Goal: Task Accomplishment & Management: Use online tool/utility

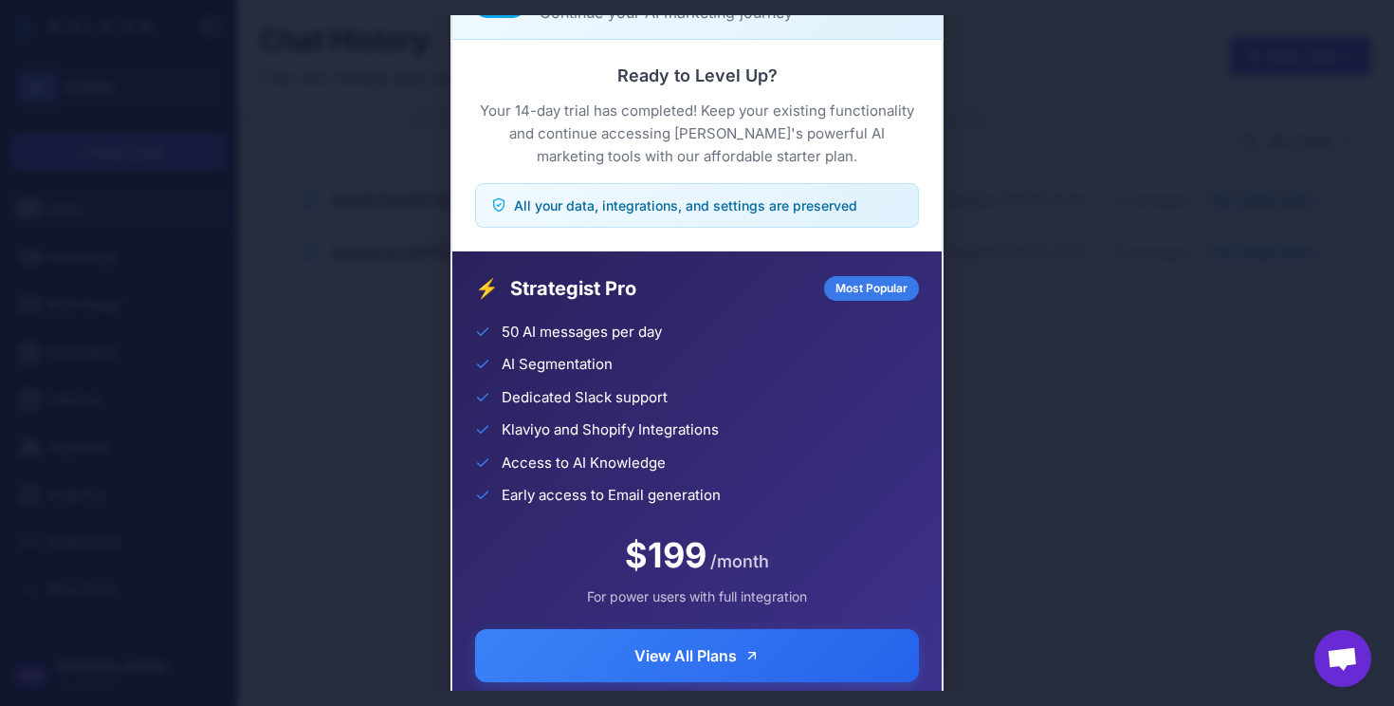
click at [1027, 353] on div "Trial Complete Continue your AI marketing journey Ready to Level Up? Your 14-da…" at bounding box center [697, 352] width 1394 height 675
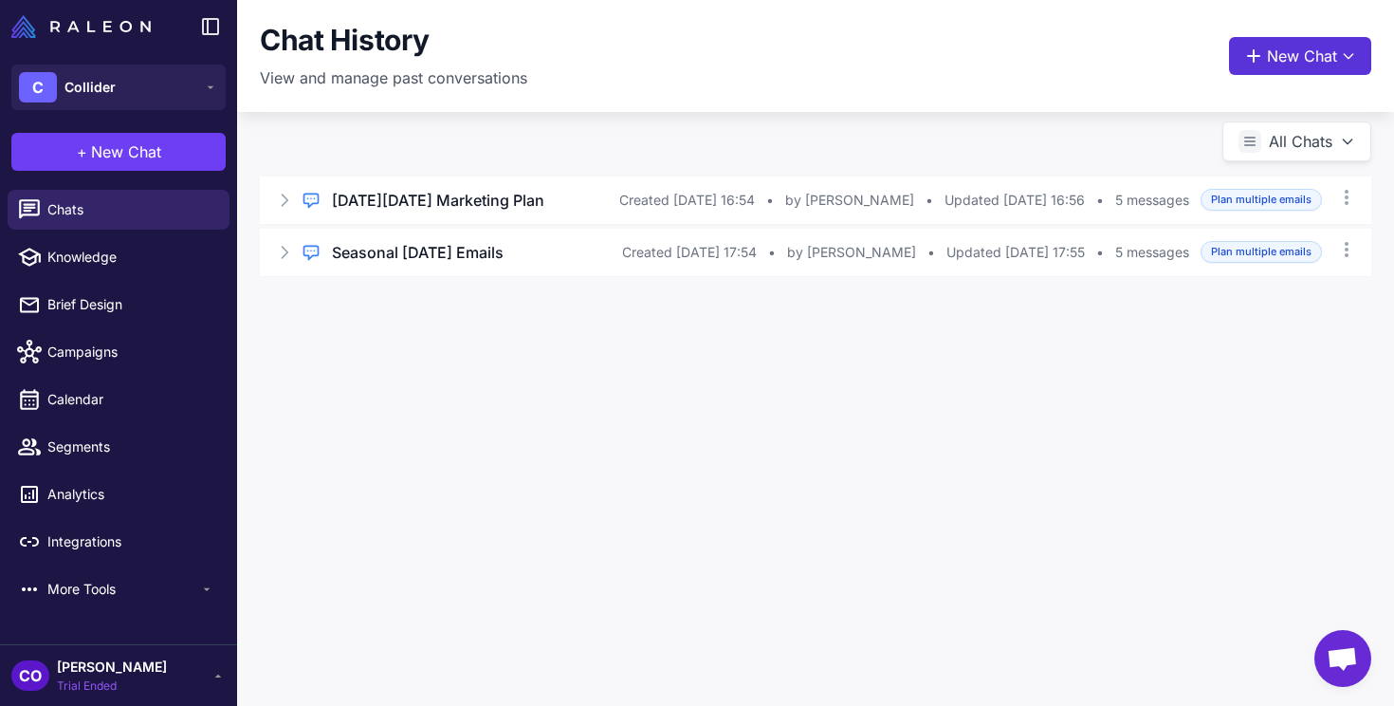
click at [1281, 63] on button "New Chat" at bounding box center [1300, 56] width 142 height 38
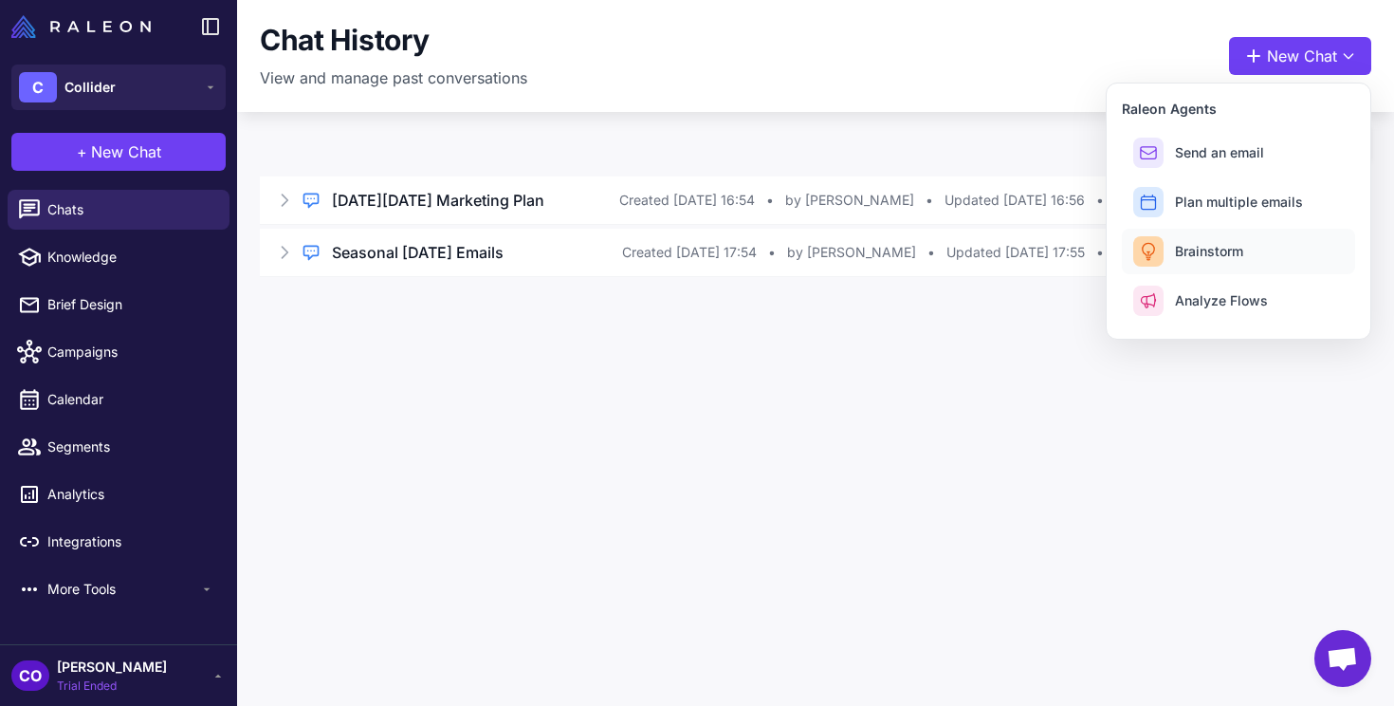
click at [1210, 248] on span "Brainstorm" at bounding box center [1209, 251] width 68 height 20
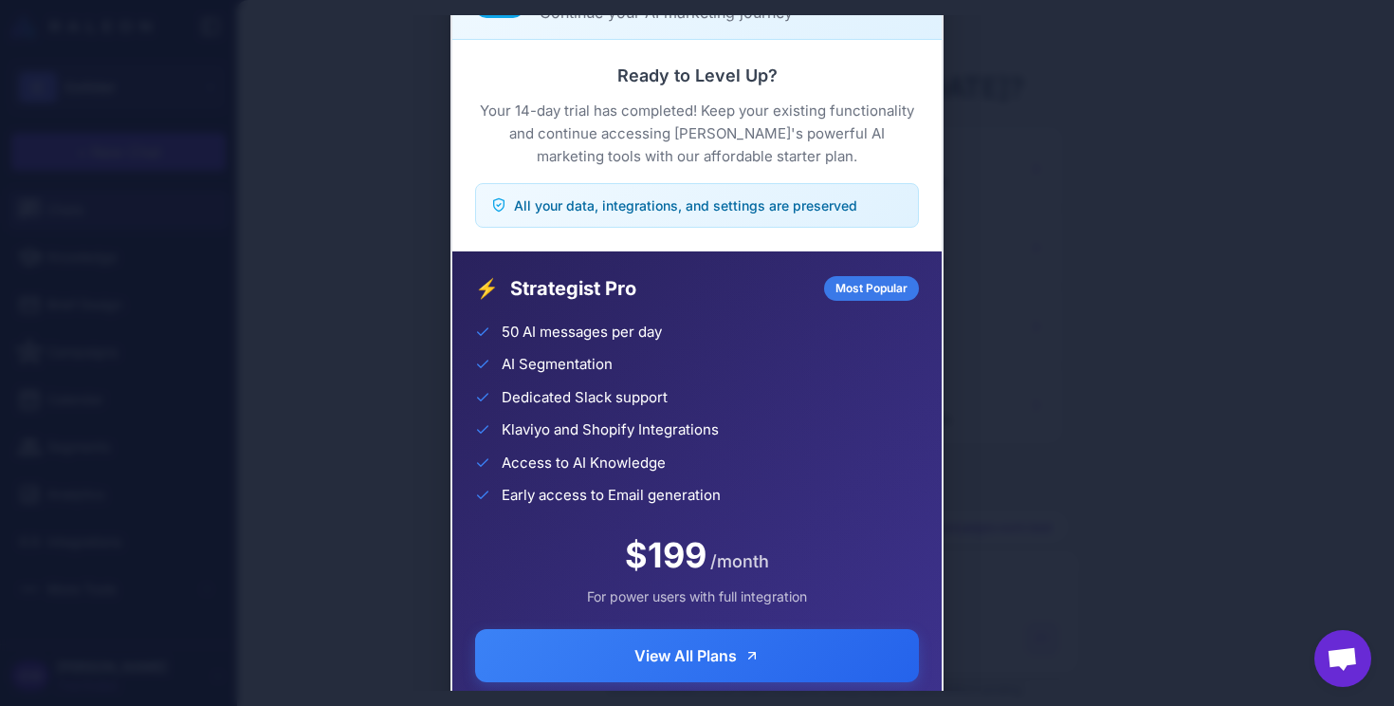
click at [1010, 433] on div "Trial Complete Continue your AI marketing journey Ready to Level Up? Your 14-da…" at bounding box center [697, 352] width 1394 height 675
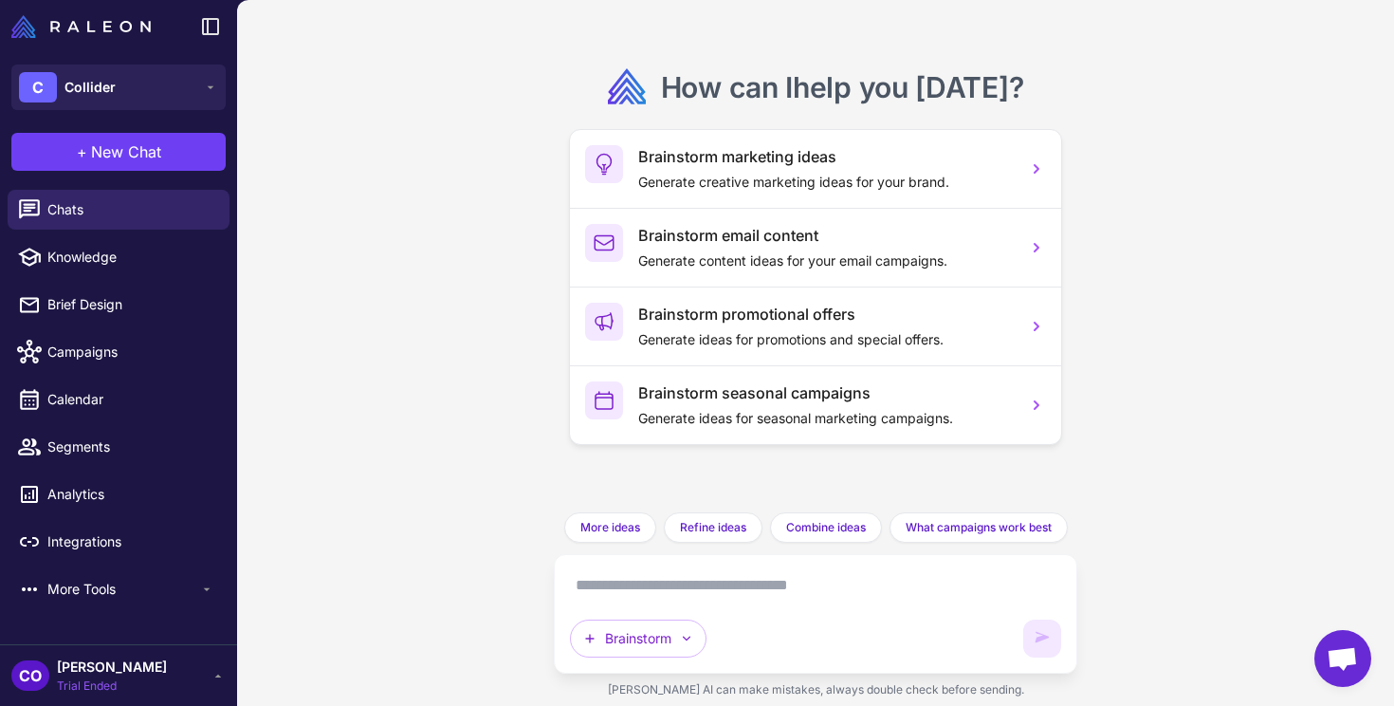
click at [747, 589] on textarea at bounding box center [815, 585] width 490 height 30
